Goal: Task Accomplishment & Management: Understand process/instructions

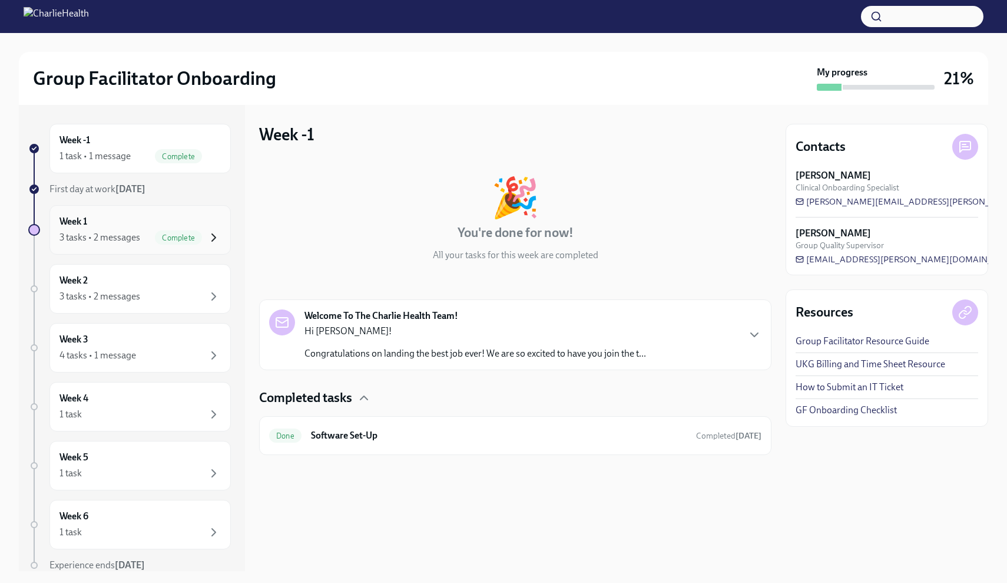
click at [220, 237] on icon "button" at bounding box center [214, 237] width 14 height 14
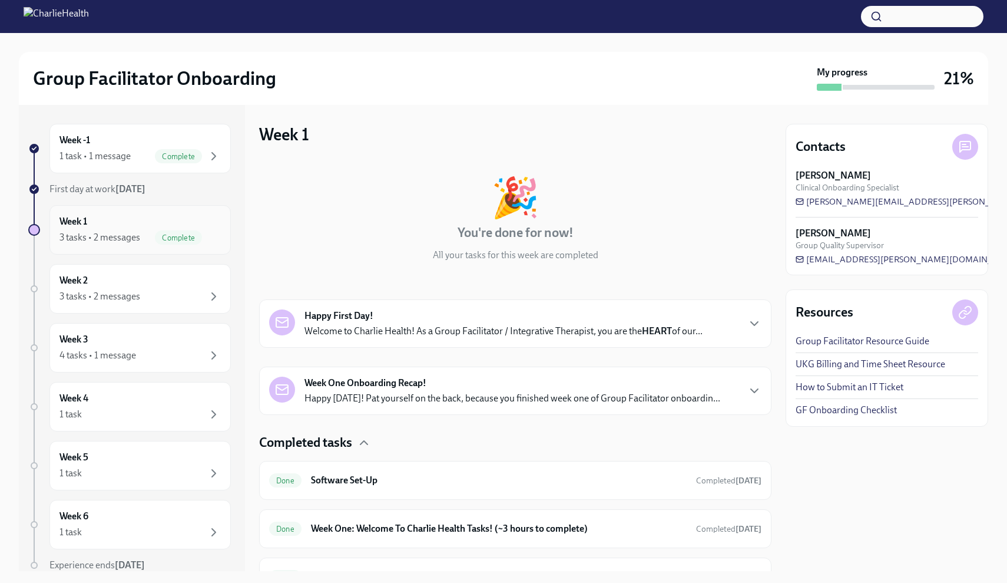
click at [209, 239] on icon "button" at bounding box center [214, 237] width 14 height 14
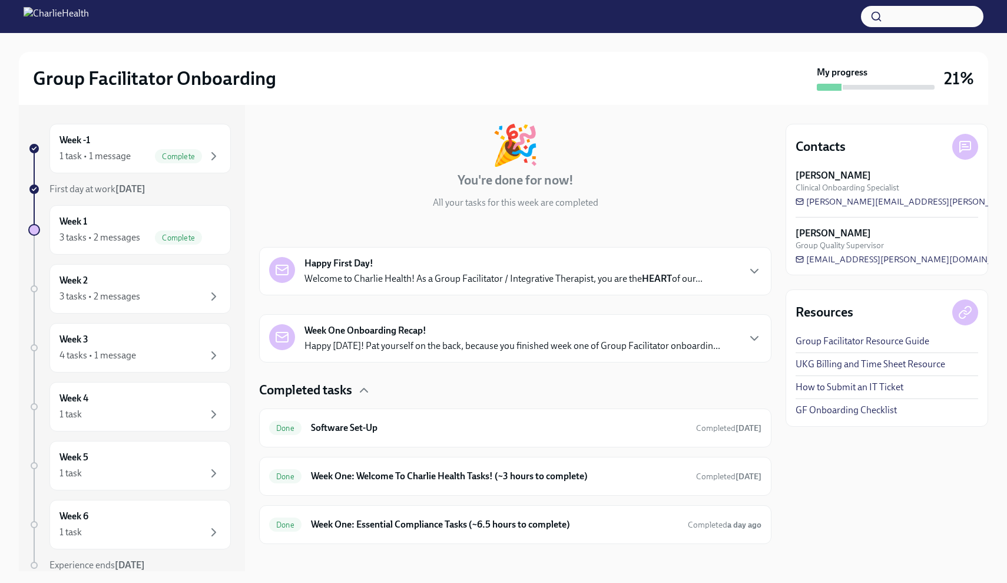
scroll to position [63, 0]
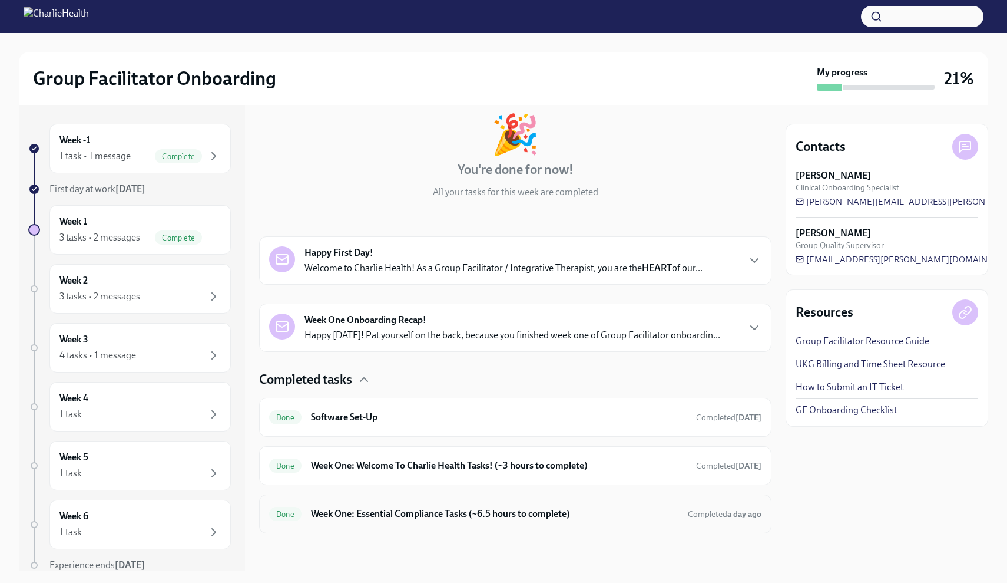
click at [534, 506] on h6 "Week One: Essential Compliance Tasks (~6.5 hours to complete)" at bounding box center [495, 513] width 368 height 13
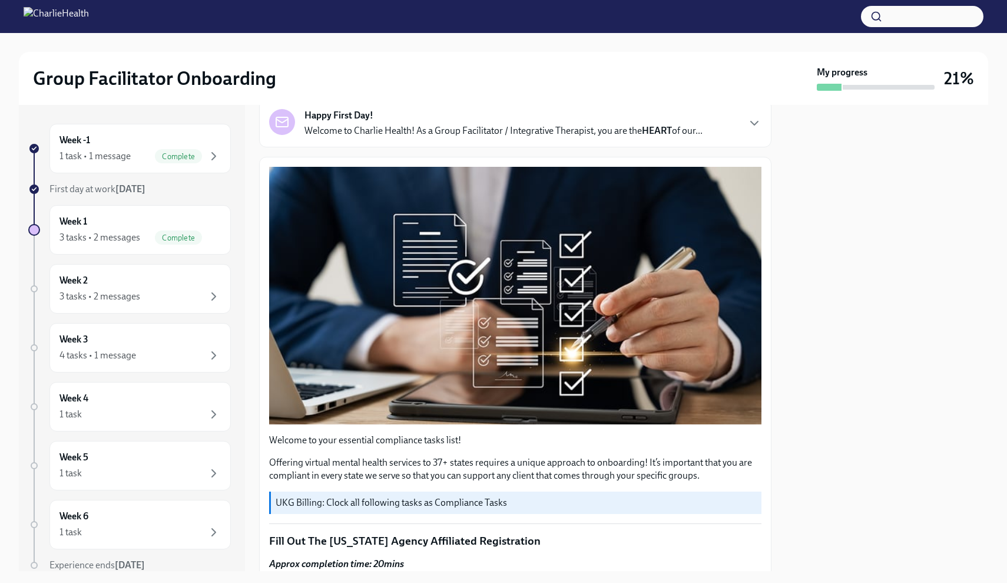
scroll to position [83, 0]
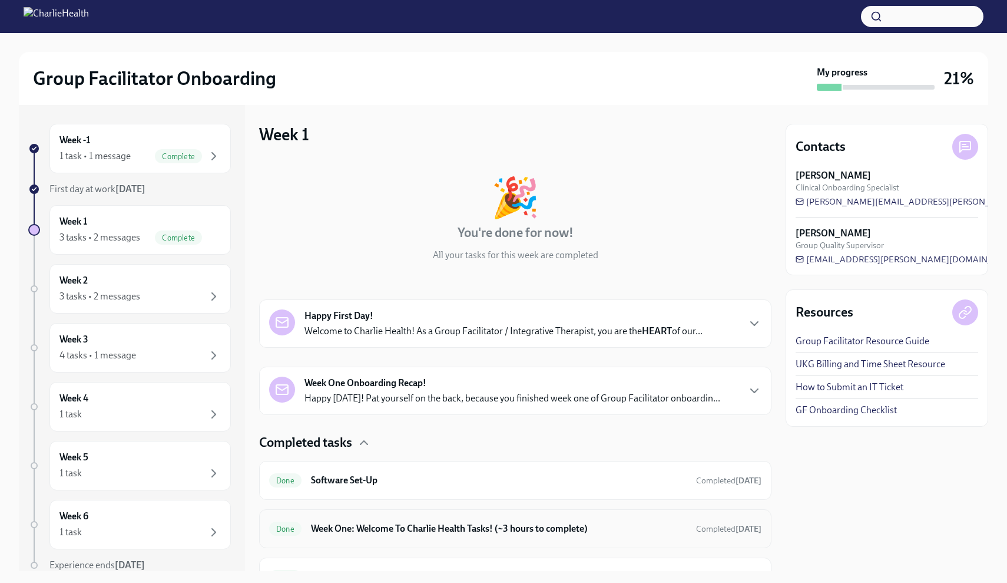
click at [447, 506] on div "Done Week One: Welcome To Charlie Health Tasks! (~3 hours to complete) Complete…" at bounding box center [515, 528] width 492 height 19
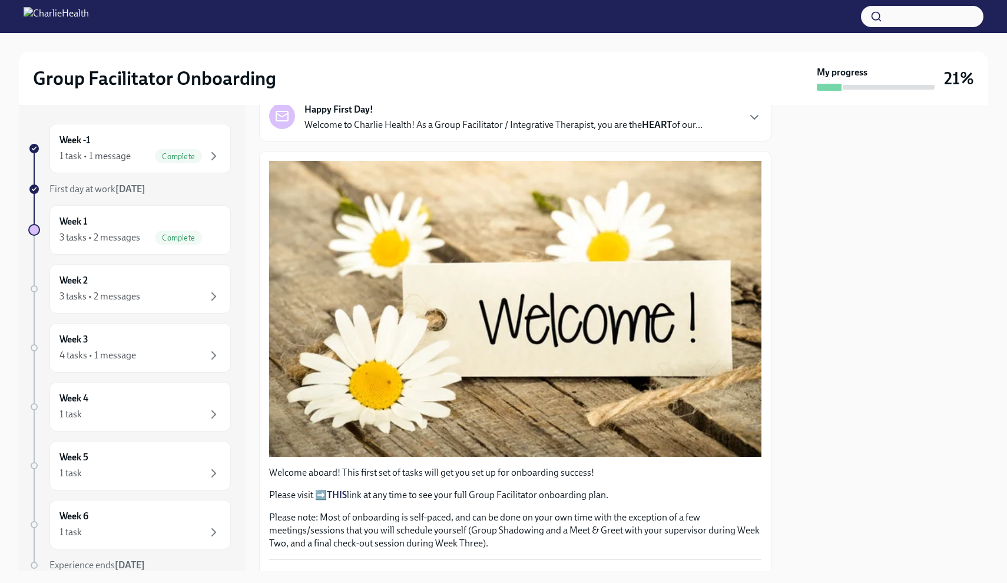
scroll to position [64, 0]
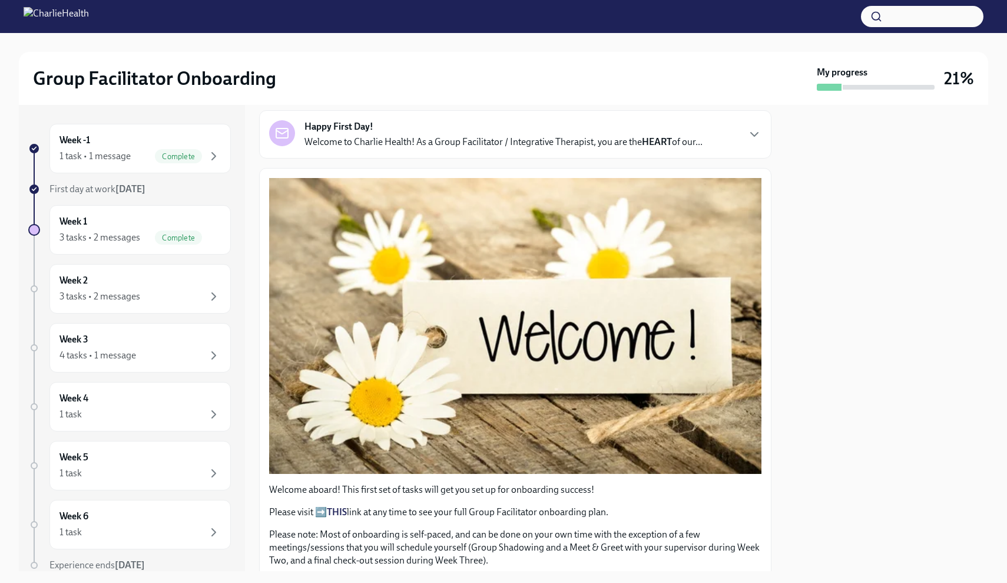
click at [534, 226] on div at bounding box center [887, 338] width 203 height 466
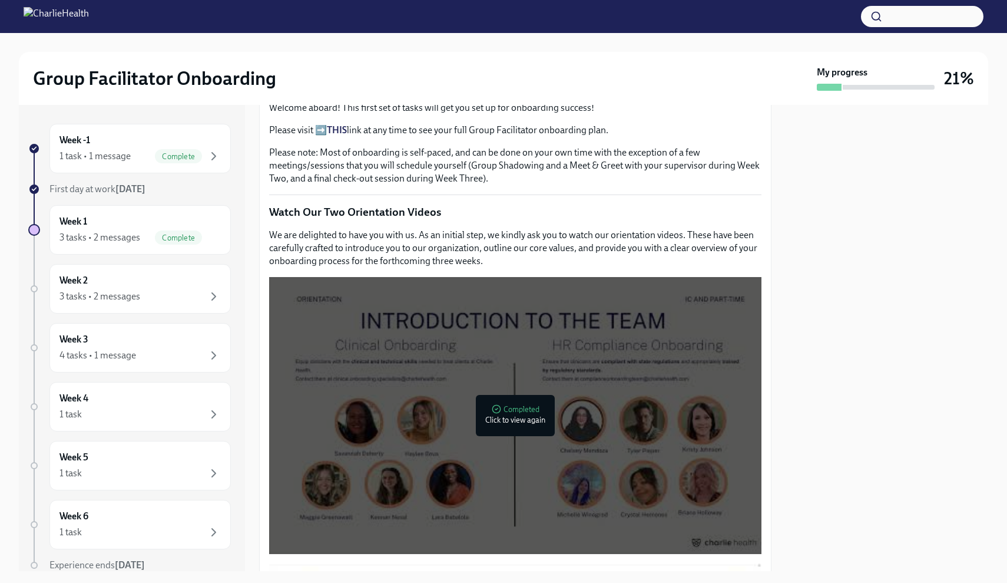
scroll to position [436, 0]
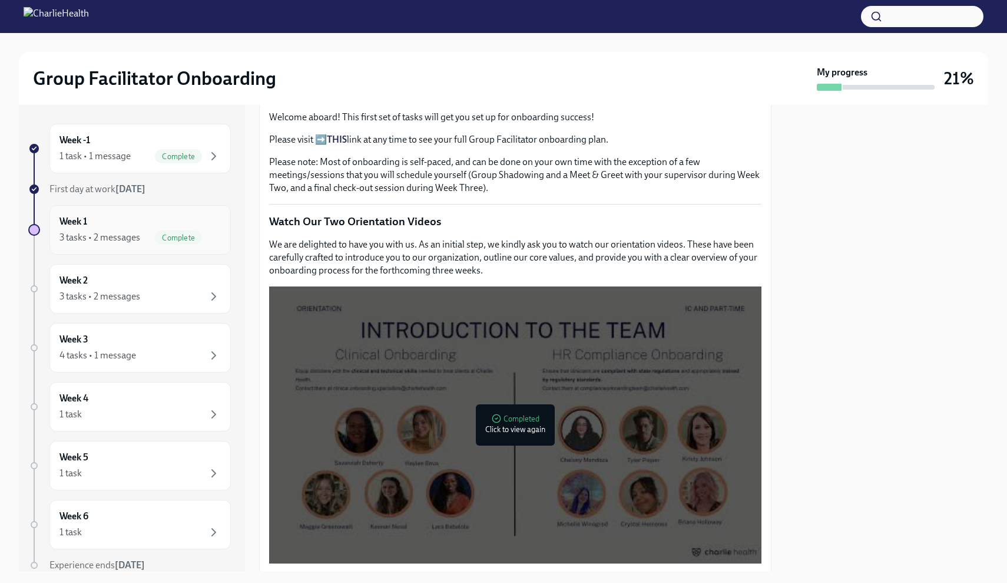
click at [157, 244] on div "Week 1 3 tasks • 2 messages Complete" at bounding box center [139, 229] width 181 height 49
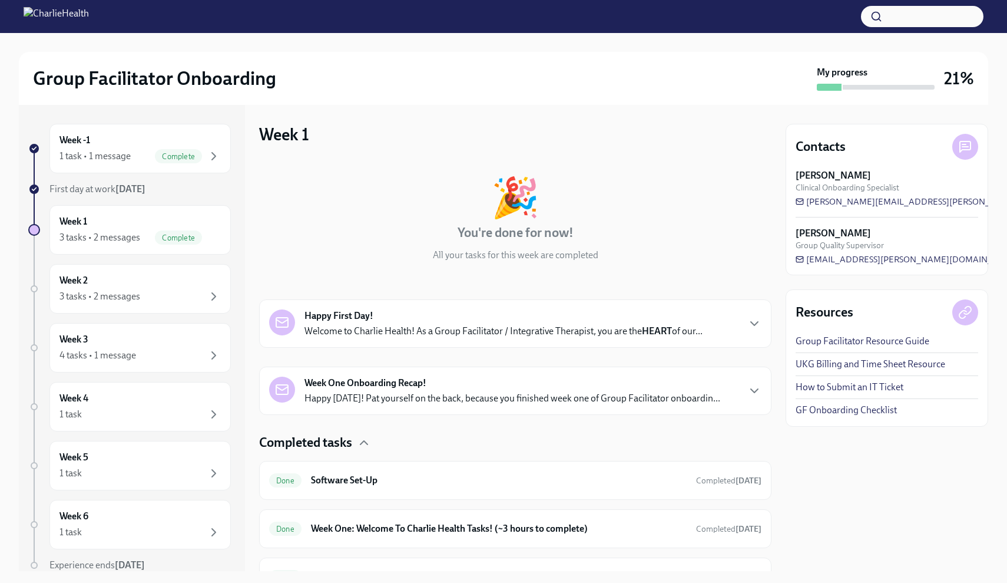
click at [534, 497] on div "Contacts [PERSON_NAME] Clinical Onboarding Specialist [PERSON_NAME][EMAIL_ADDRE…" at bounding box center [887, 338] width 203 height 466
click at [534, 439] on div "Completed tasks" at bounding box center [515, 443] width 512 height 18
click at [374, 445] on div "Completed tasks" at bounding box center [515, 443] width 512 height 18
click at [534, 397] on div "Week One Onboarding Recap! Happy [DATE]! Pat yourself on the back, because you …" at bounding box center [515, 390] width 512 height 48
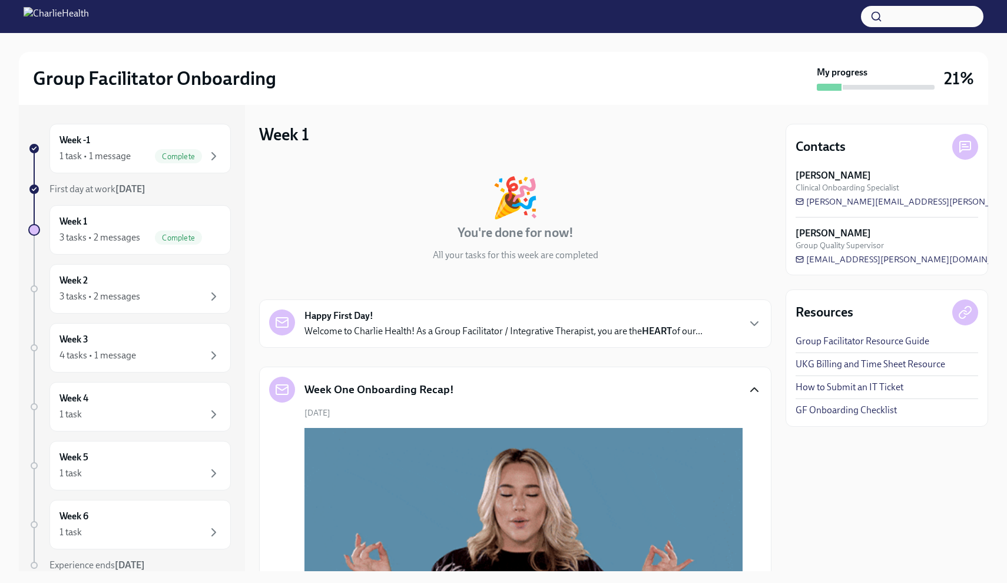
click at [534, 392] on icon "button" at bounding box center [754, 389] width 14 height 14
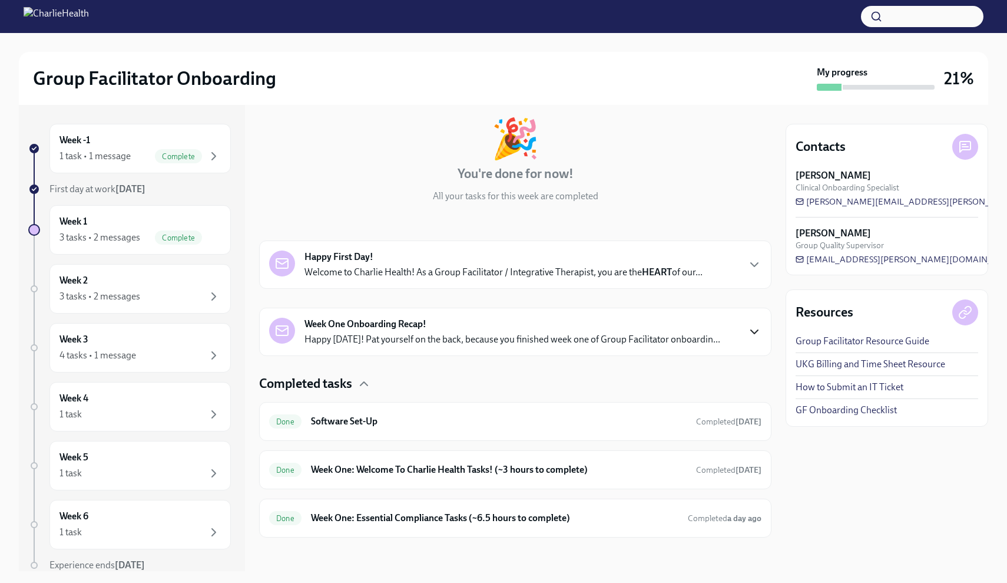
scroll to position [63, 0]
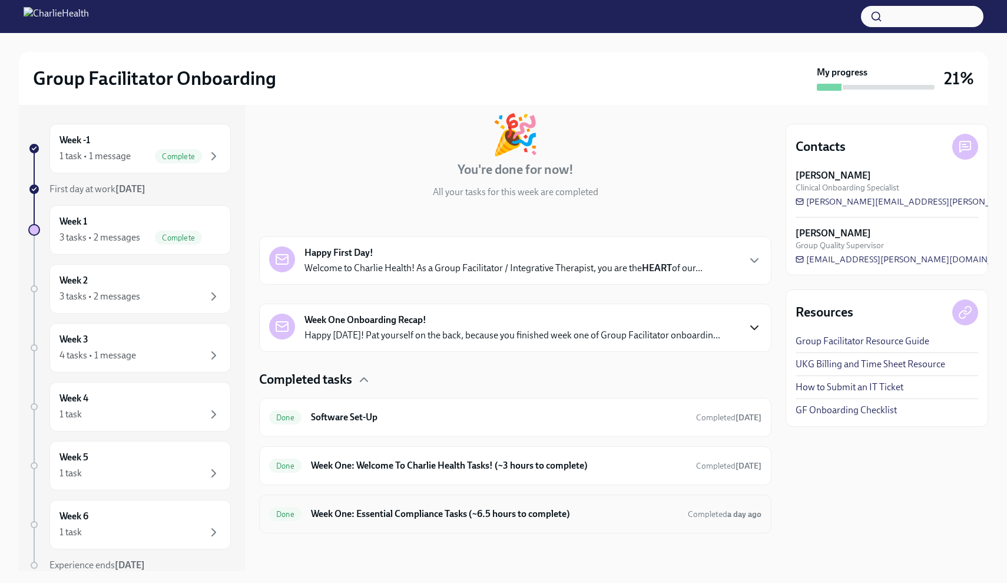
click at [495, 506] on div "Done Week One: Essential Compliance Tasks (~6.5 hours to complete) Completed a …" at bounding box center [515, 513] width 492 height 19
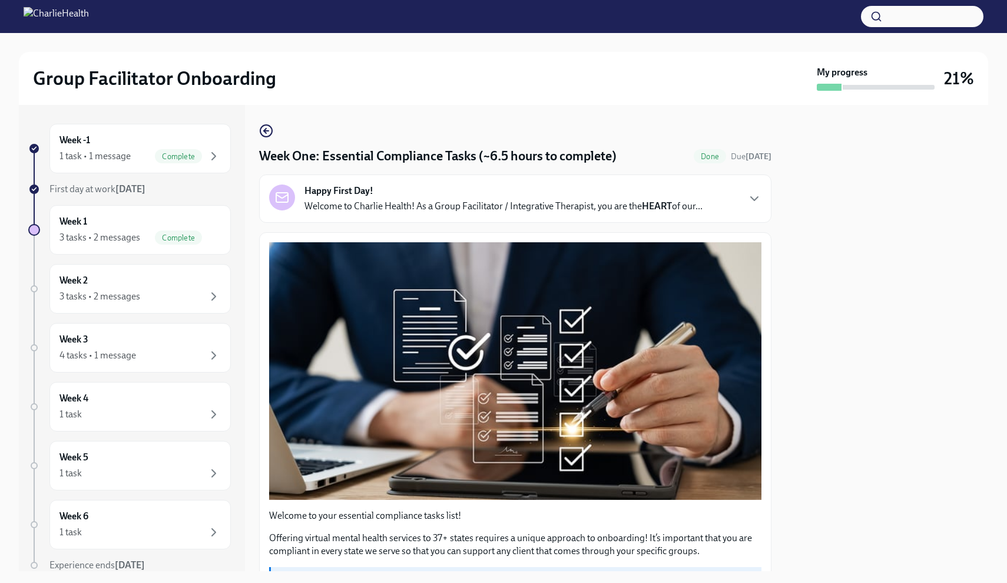
click at [534, 506] on p "Welcome to your essential compliance tasks list!" at bounding box center [515, 515] width 492 height 13
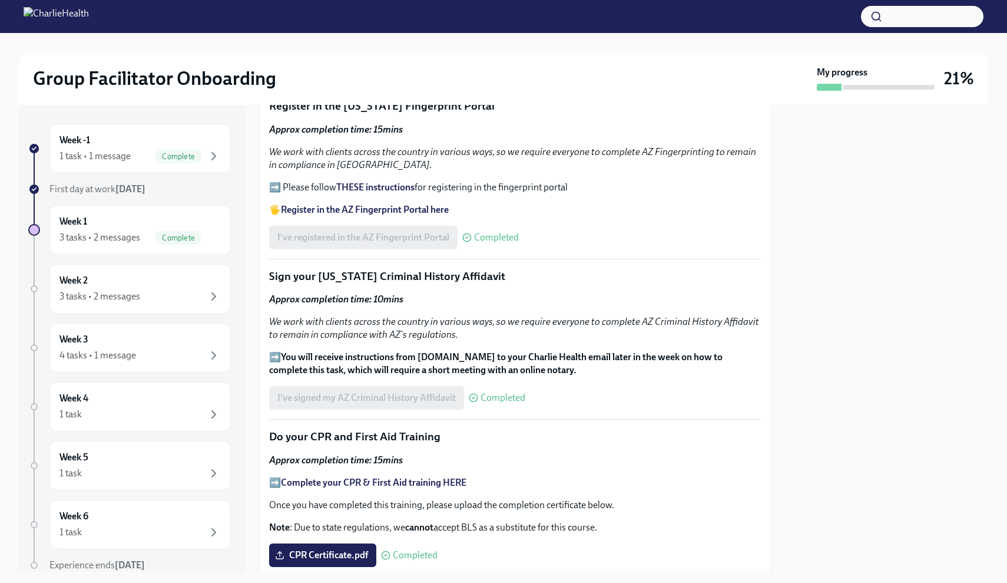
scroll to position [1286, 0]
